Goal: Transaction & Acquisition: Purchase product/service

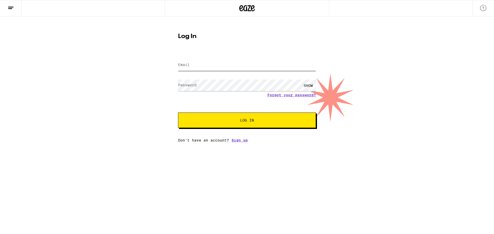
type input "[EMAIL_ADDRESS][DOMAIN_NAME]"
click at [239, 117] on button "Log In" at bounding box center [247, 120] width 138 height 15
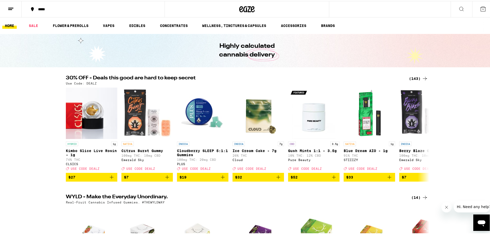
click at [413, 78] on div "(143)" at bounding box center [418, 78] width 19 height 6
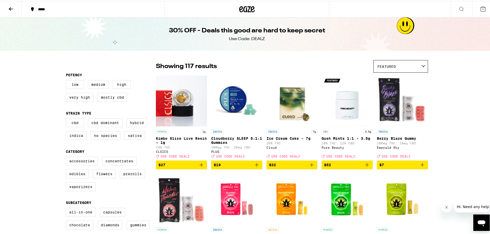
scroll to position [26, 0]
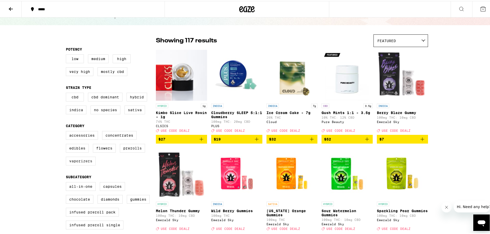
click at [87, 164] on label "Vaporizers" at bounding box center [81, 160] width 30 height 9
click at [67, 131] on input "Vaporizers" at bounding box center [67, 131] width 0 height 0
checkbox input "true"
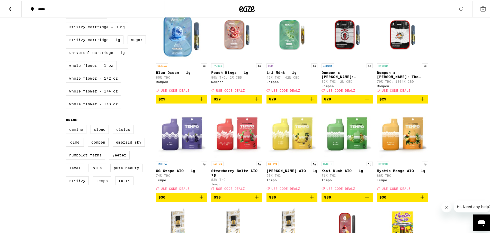
scroll to position [257, 0]
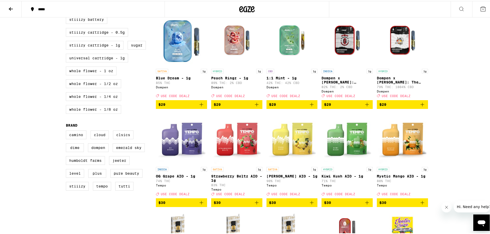
drag, startPoint x: 258, startPoint y: 175, endPoint x: 452, endPoint y: 103, distance: 206.5
click at [452, 103] on div "***** ***** 30% OFF - Deals this good are hard to keep secret Use Code: DEALZ 1…" at bounding box center [247, 120] width 494 height 754
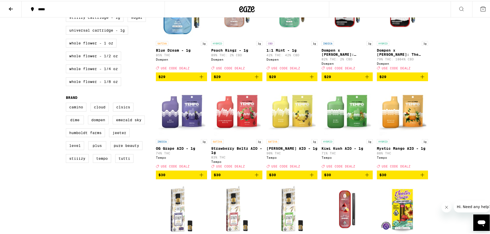
scroll to position [309, 0]
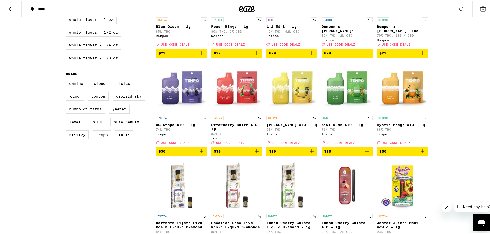
click at [419, 154] on icon "Add to bag" at bounding box center [422, 150] width 6 height 6
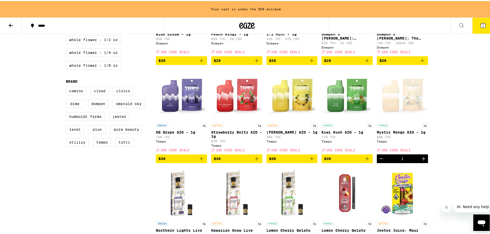
scroll to position [325, 0]
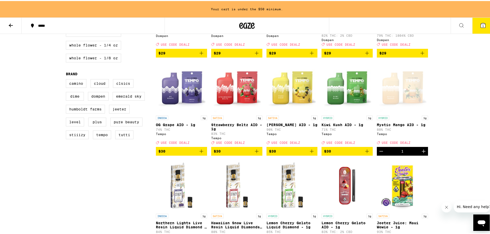
click at [252, 112] on img "Open page for Strawberry Beltz AIO - 1g from Tempo" at bounding box center [236, 86] width 51 height 51
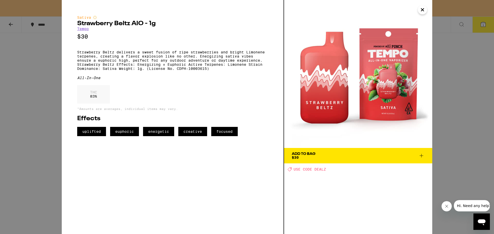
click at [422, 11] on icon "Close" at bounding box center [422, 10] width 6 height 8
